Goal: Find specific page/section: Find specific page/section

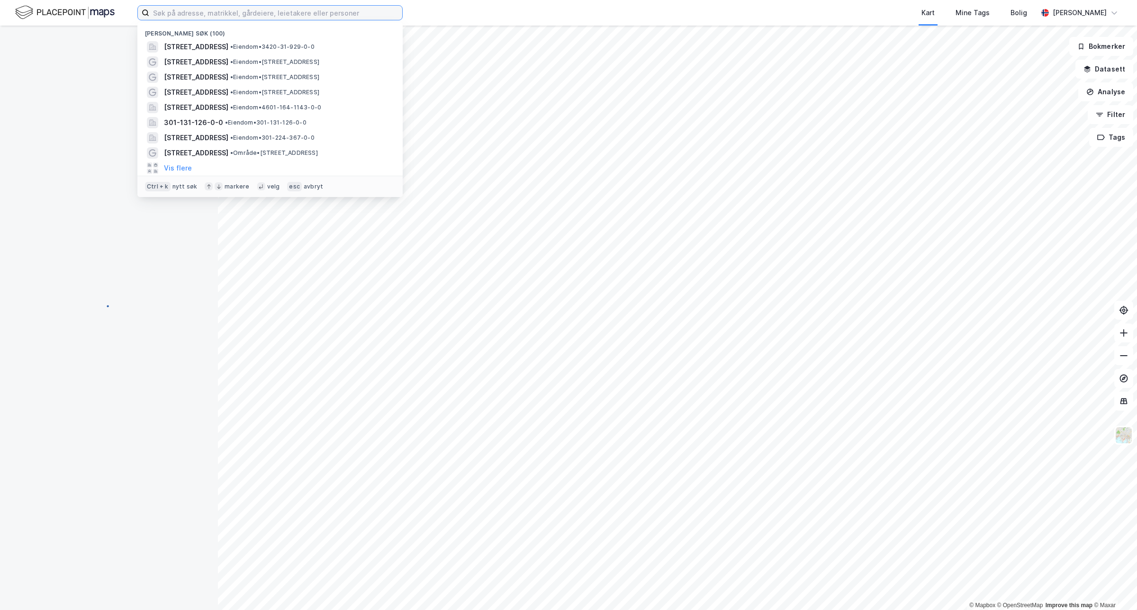
click at [316, 18] on input at bounding box center [275, 13] width 253 height 14
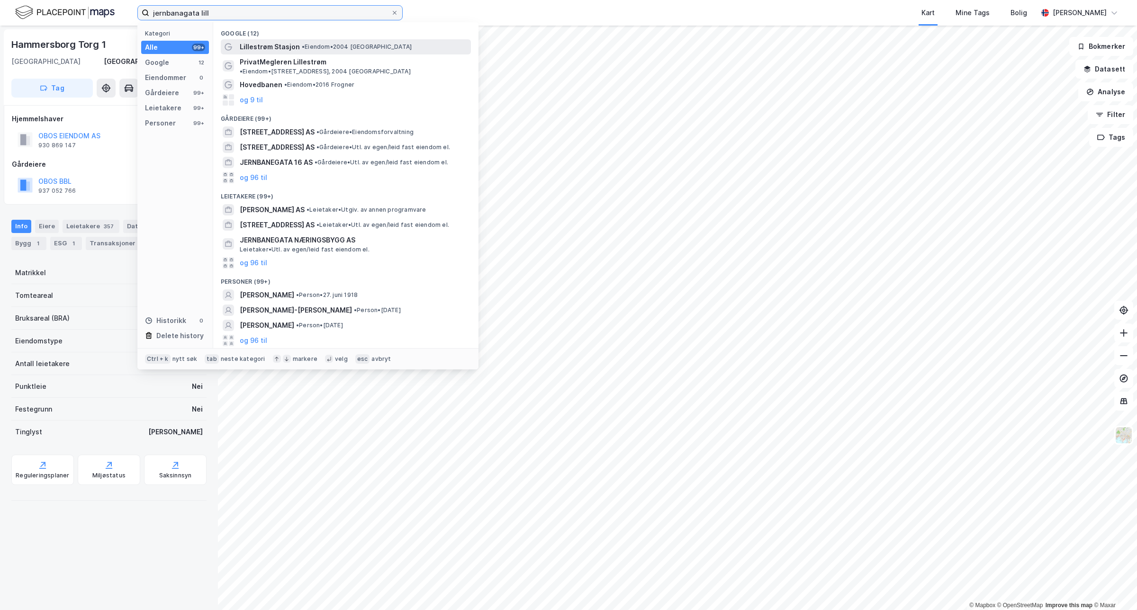
type input "jernbanagata lill"
click at [305, 47] on span "• Eiendom • 2004 Lillestrøm" at bounding box center [357, 47] width 110 height 8
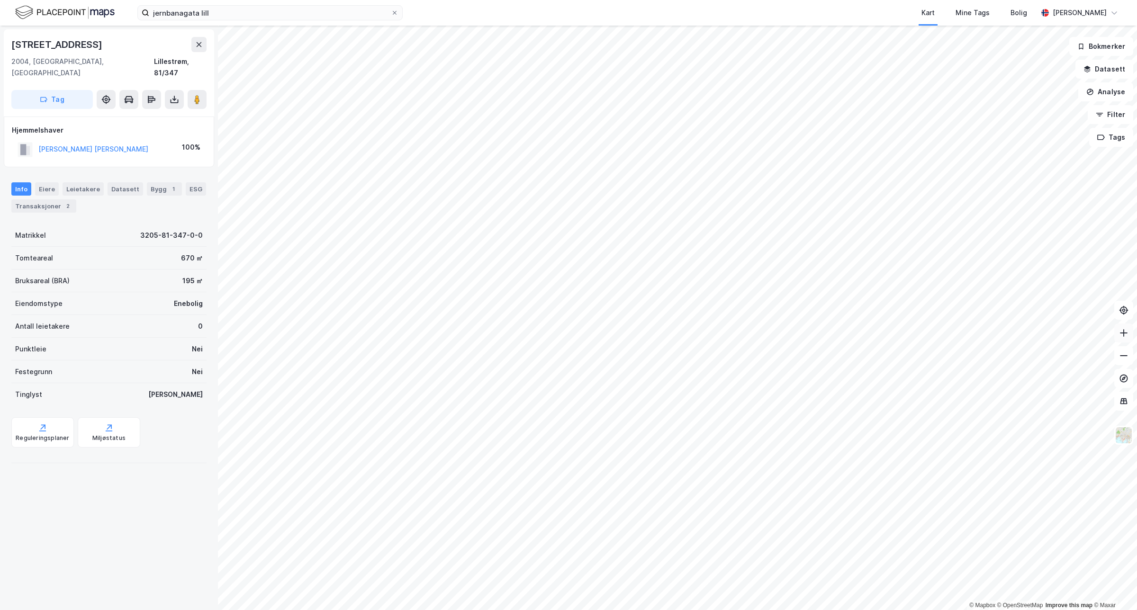
click at [1121, 336] on icon at bounding box center [1123, 332] width 9 height 9
click at [1124, 358] on icon at bounding box center [1123, 355] width 9 height 9
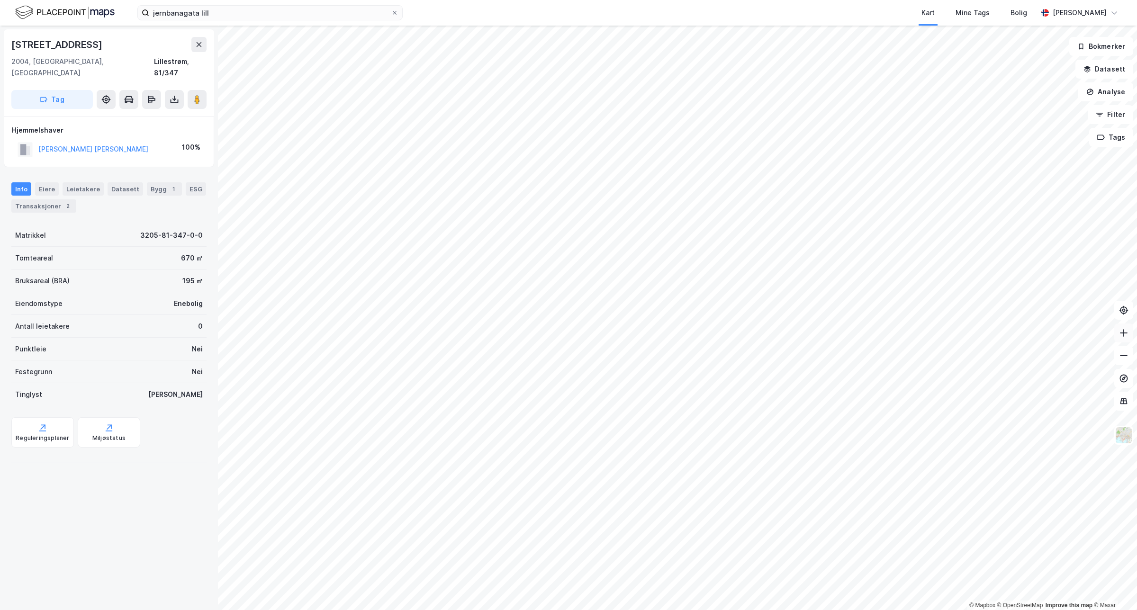
click at [1128, 337] on icon at bounding box center [1123, 332] width 9 height 9
